Goal: Find specific page/section: Find specific page/section

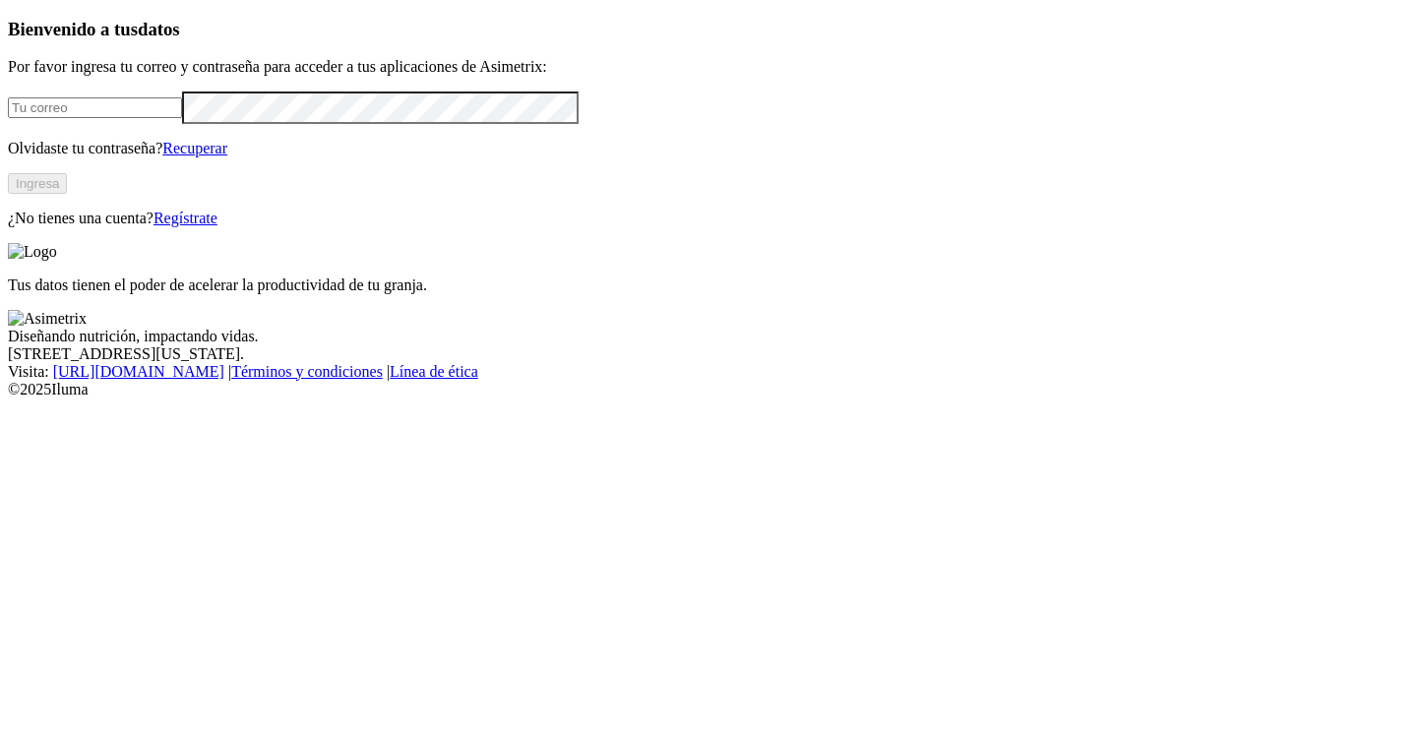
type input "[PERSON_NAME][EMAIL_ADDRESS][DOMAIN_NAME]"
click at [67, 194] on button "Ingresa" at bounding box center [37, 183] width 59 height 21
